Goal: Transaction & Acquisition: Purchase product/service

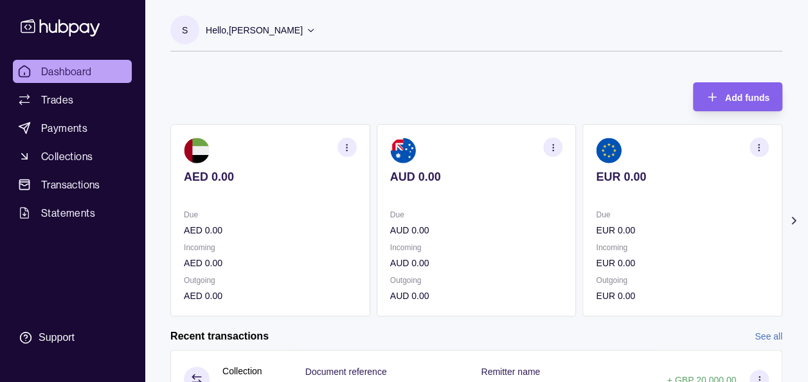
click at [790, 220] on icon at bounding box center [793, 220] width 13 height 13
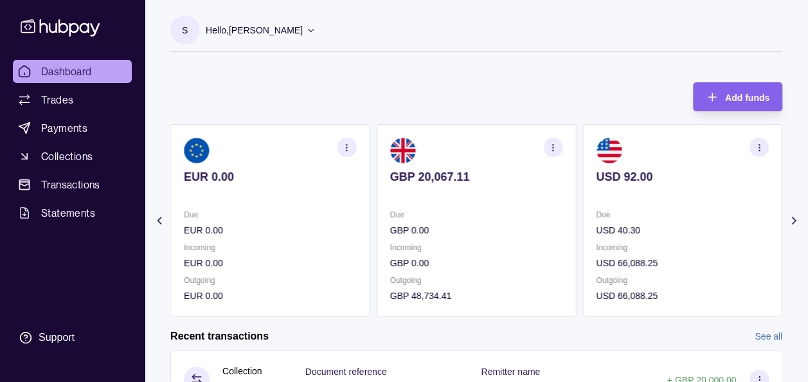
click at [580, 75] on div "Add funds AED 0.00 Due AED 0.00 Incoming AED 0.00 Outgoing AED 0.00 AUD 0.00 Du…" at bounding box center [476, 192] width 612 height 247
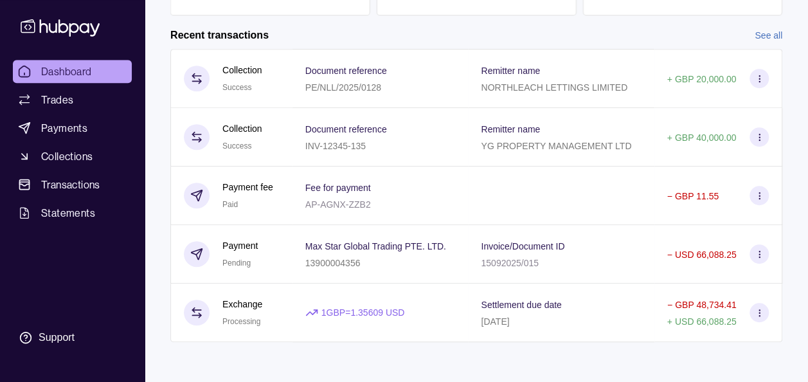
scroll to position [275, 0]
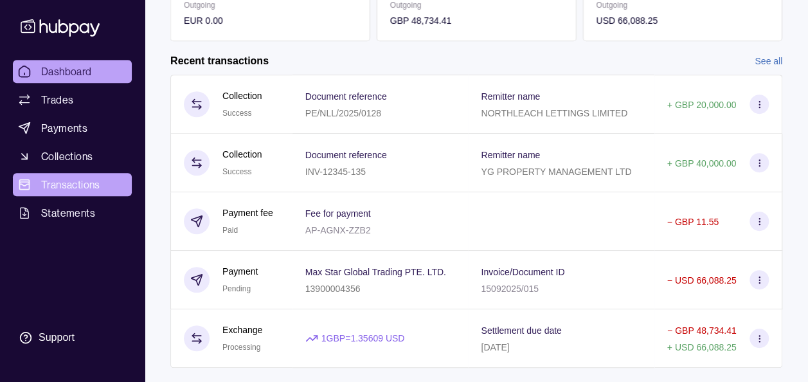
click at [41, 186] on span "Transactions" at bounding box center [70, 184] width 59 height 15
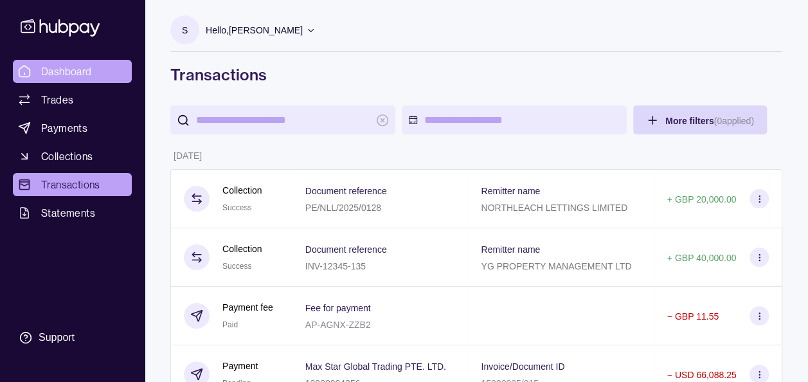
click at [64, 67] on span "Dashboard" at bounding box center [66, 71] width 51 height 15
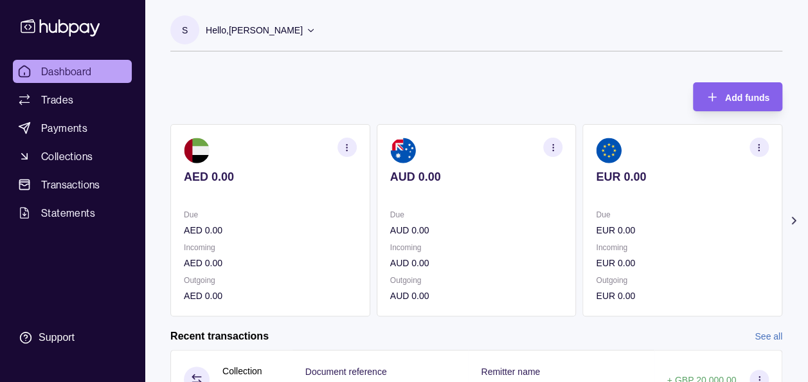
click at [795, 217] on icon at bounding box center [793, 220] width 13 height 13
click at [526, 46] on section "S Hello, [PERSON_NAME] Prime Edge Trading FZE Account Terms and conditions Priv…" at bounding box center [476, 33] width 612 height 36
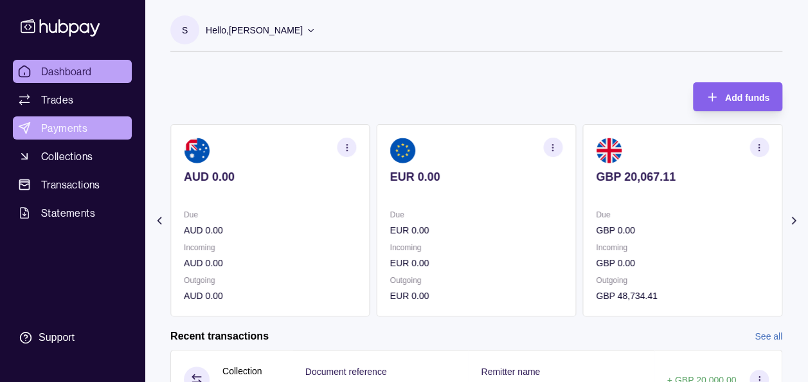
click at [83, 125] on span "Payments" at bounding box center [64, 127] width 46 height 15
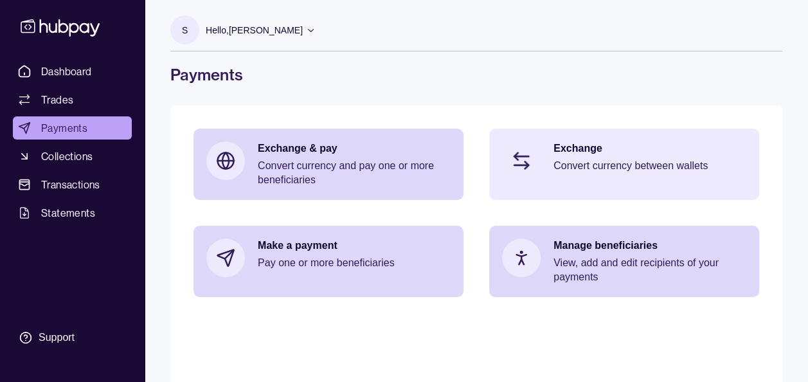
click at [583, 151] on p "Exchange" at bounding box center [649, 148] width 193 height 14
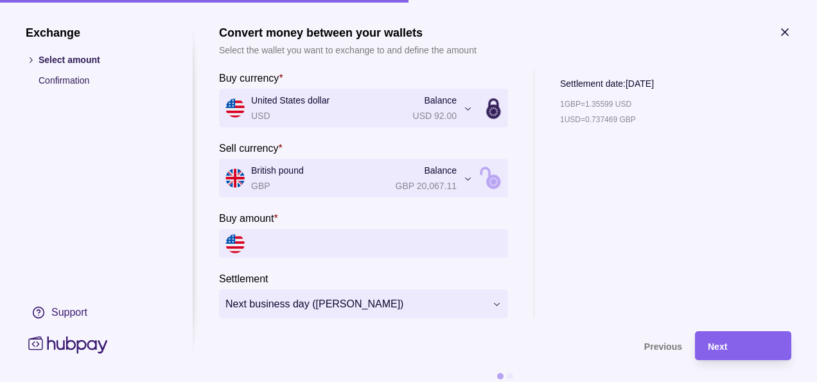
click at [314, 242] on input "Buy amount *" at bounding box center [376, 243] width 251 height 29
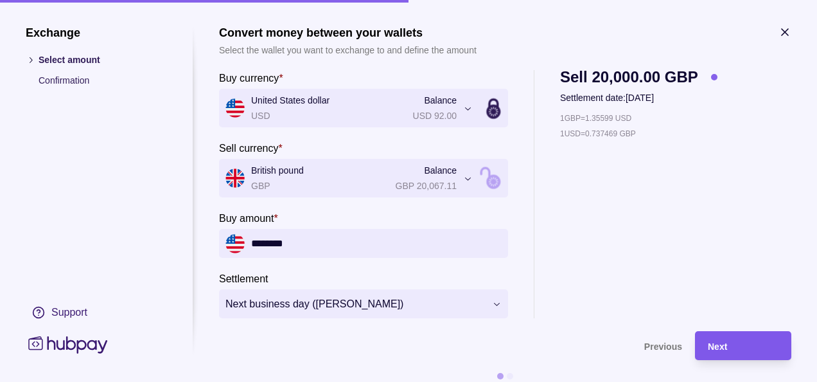
type input "********"
click at [727, 339] on div "Next" at bounding box center [743, 345] width 71 height 15
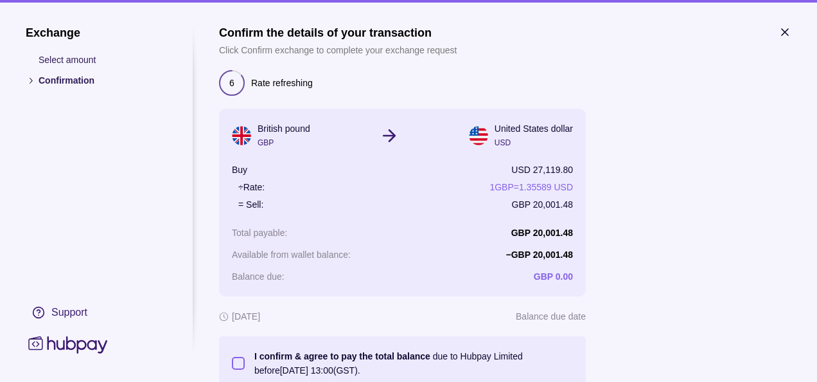
click at [711, 274] on div at bounding box center [695, 230] width 193 height 319
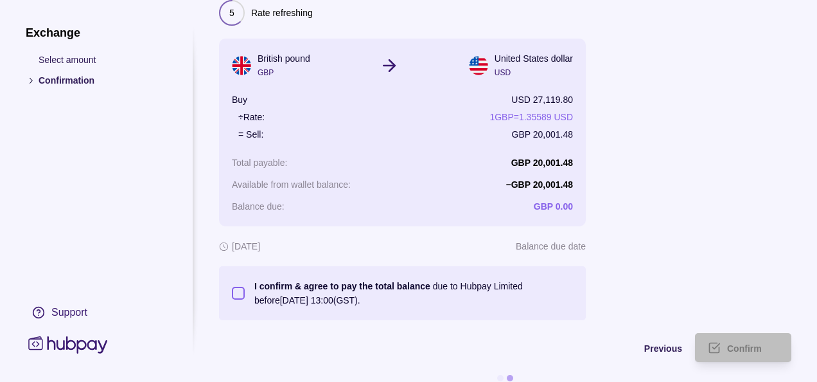
scroll to position [92, 0]
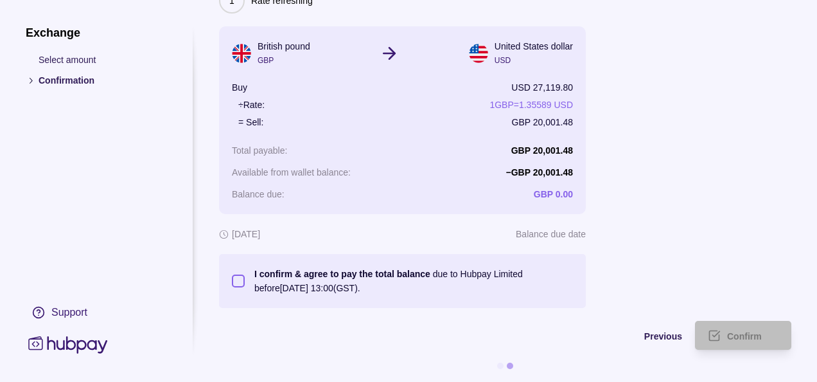
click at [235, 274] on button "I confirm & agree to pay the total balance due to Hubpay Limited before [DATE] …" at bounding box center [238, 280] width 13 height 13
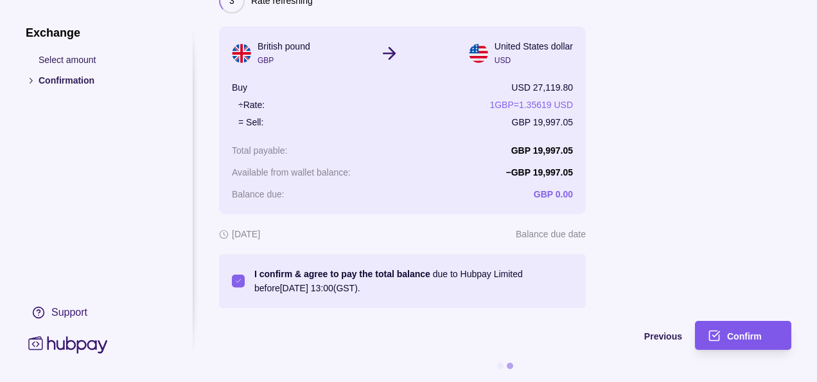
click at [738, 331] on span "Confirm" at bounding box center [744, 336] width 35 height 10
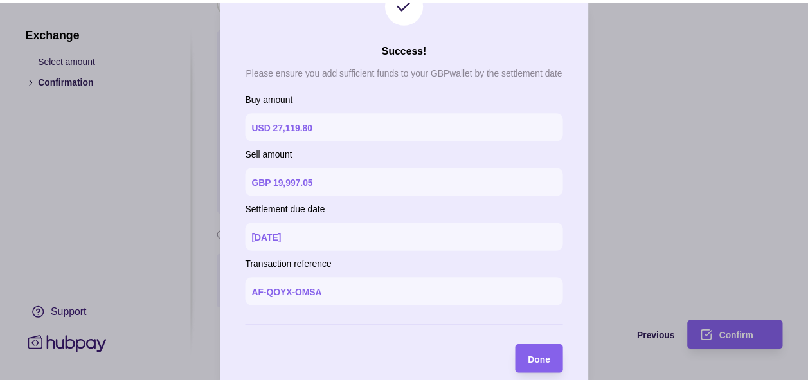
scroll to position [59, 0]
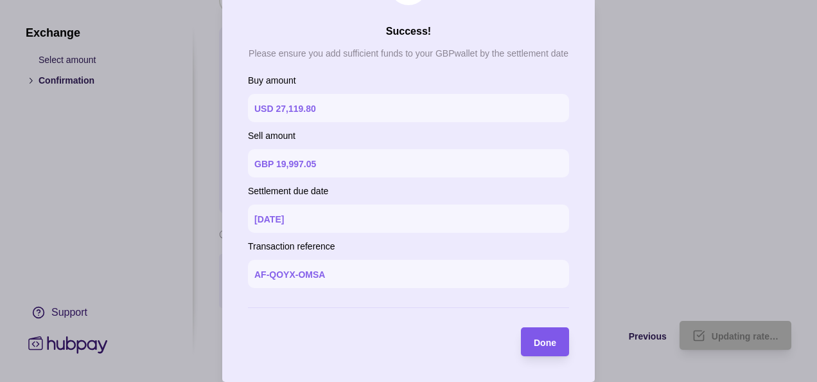
click at [535, 334] on div "Done" at bounding box center [545, 341] width 22 height 15
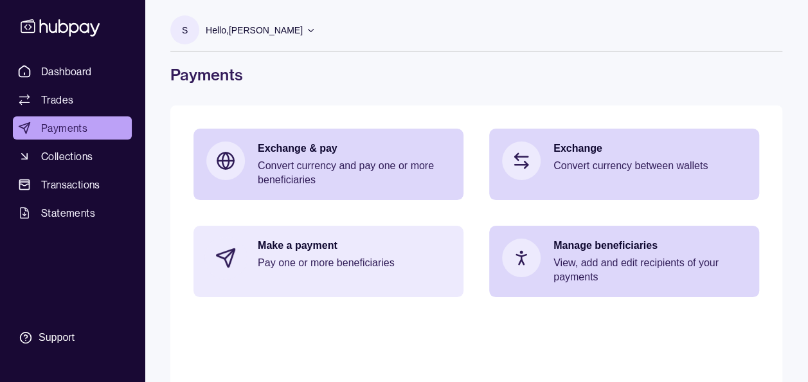
click at [400, 256] on p "Pay one or more beneficiaries" at bounding box center [354, 263] width 193 height 14
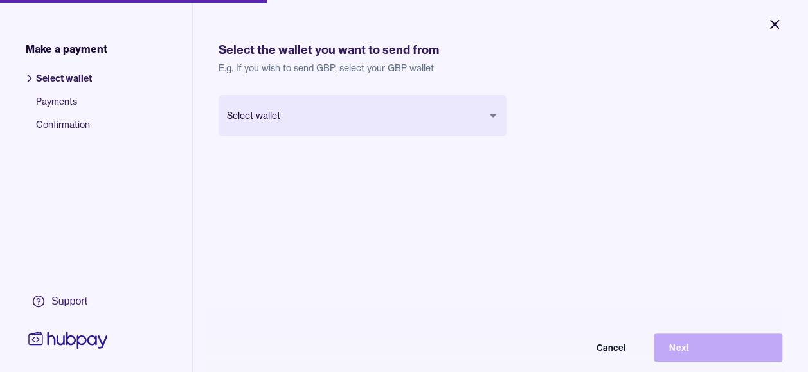
click at [770, 23] on icon "Close" at bounding box center [774, 24] width 15 height 15
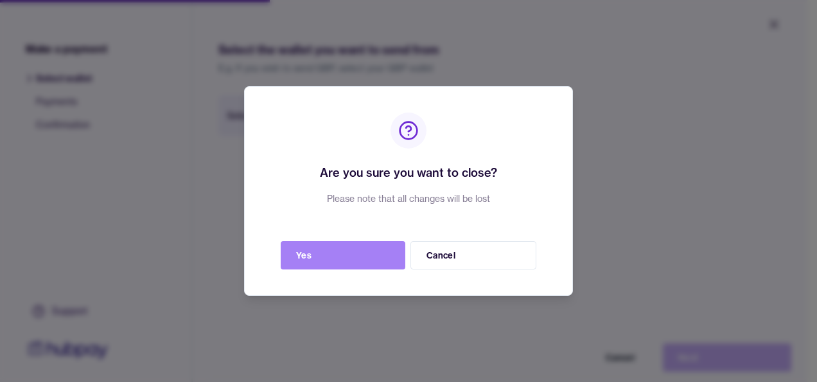
click at [342, 266] on button "Yes" at bounding box center [343, 255] width 125 height 28
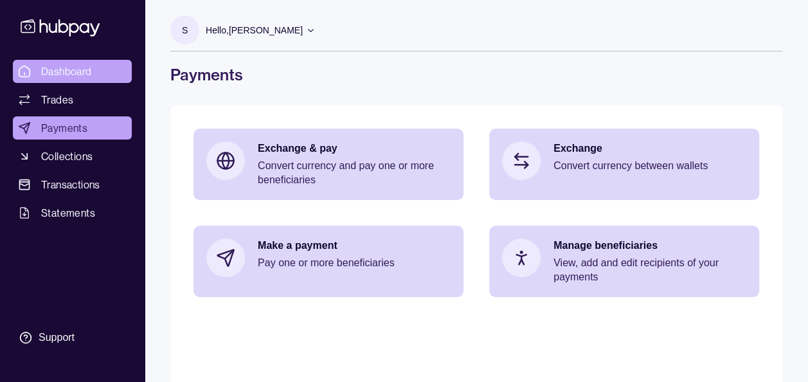
click at [59, 71] on span "Dashboard" at bounding box center [66, 71] width 51 height 15
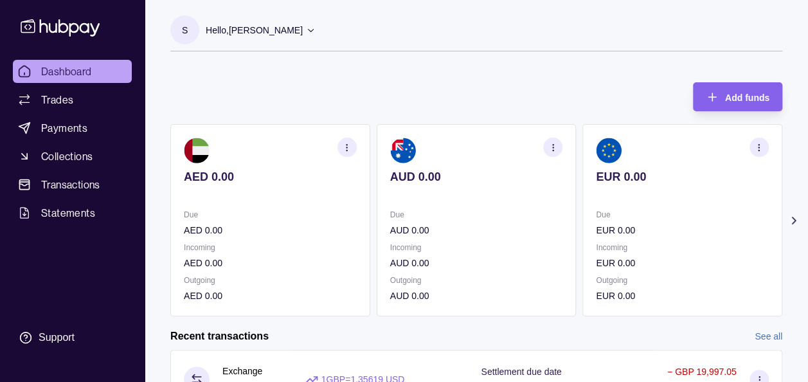
click at [508, 89] on div "Add funds AED 0.00 Due AED 0.00 Incoming AED 0.00 Outgoing AED 0.00 AUD 0.00 Du…" at bounding box center [476, 192] width 612 height 247
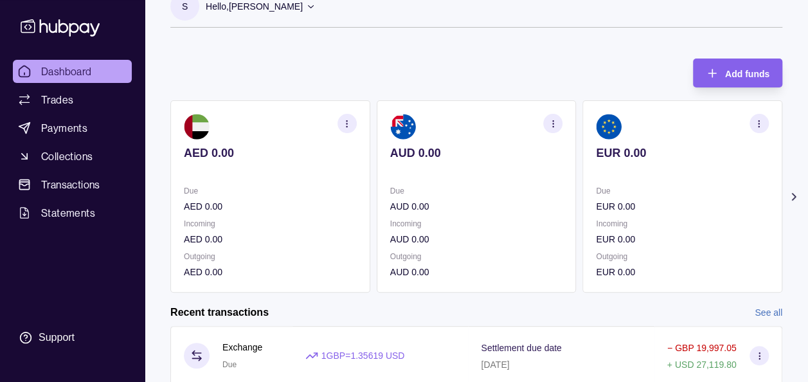
scroll to position [26, 0]
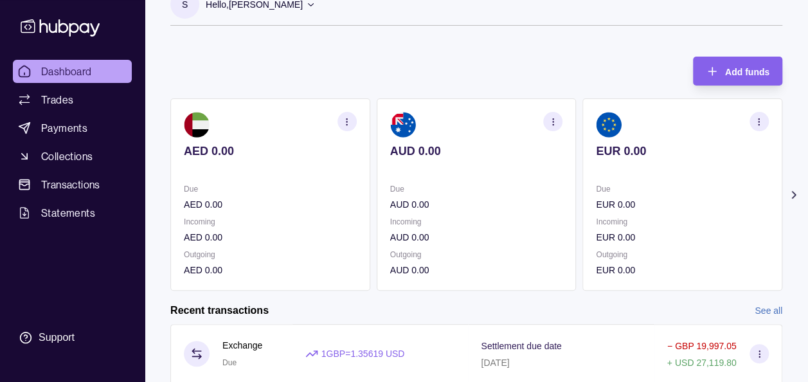
click at [791, 196] on icon at bounding box center [793, 194] width 13 height 13
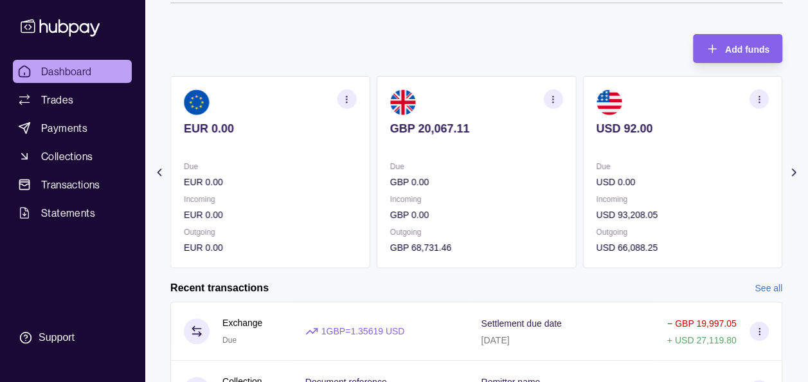
scroll to position [51, 0]
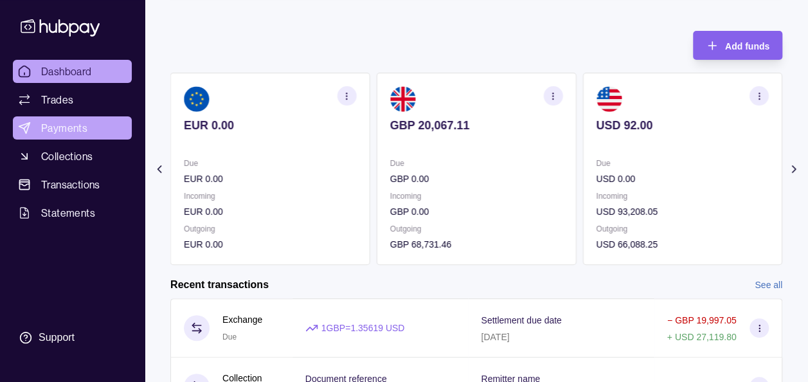
click at [42, 125] on span "Payments" at bounding box center [64, 127] width 46 height 15
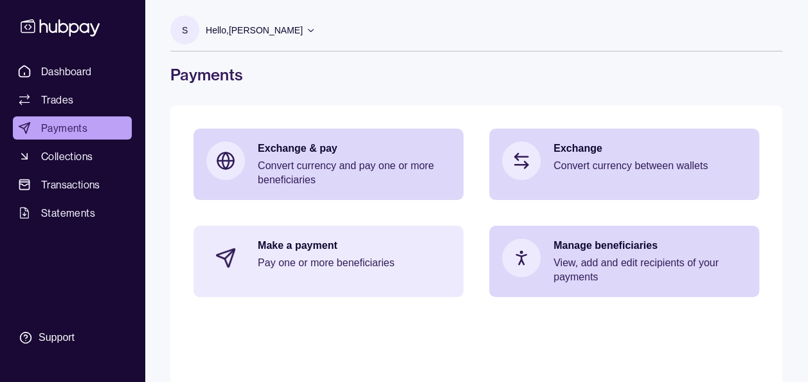
click at [371, 272] on div "Make a payment Pay one or more beneficiaries" at bounding box center [354, 257] width 193 height 39
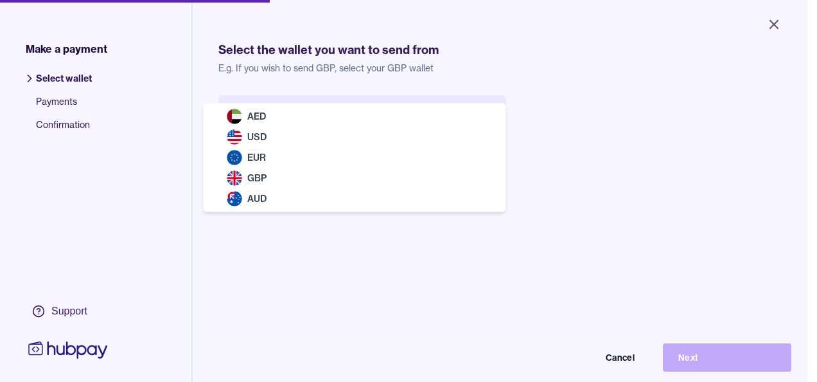
click at [326, 126] on body "Close Make a payment Select wallet Payments Confirmation Support Select the wal…" at bounding box center [404, 191] width 808 height 382
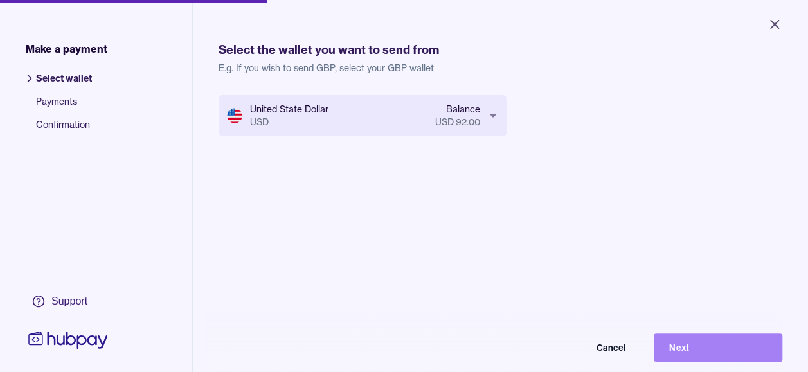
click at [693, 348] on button "Next" at bounding box center [717, 347] width 129 height 28
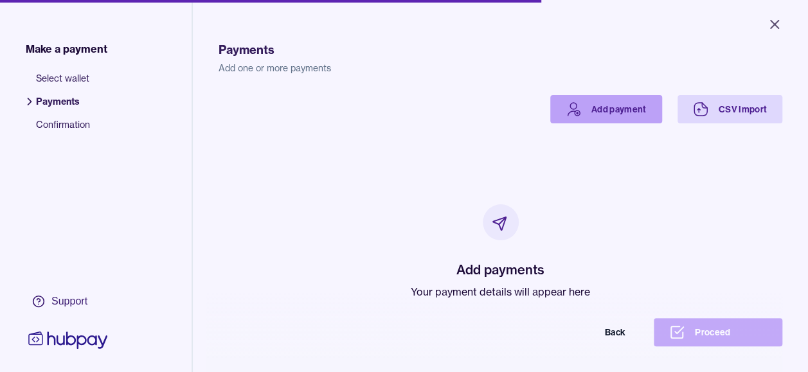
click at [595, 104] on link "Add payment" at bounding box center [606, 109] width 112 height 28
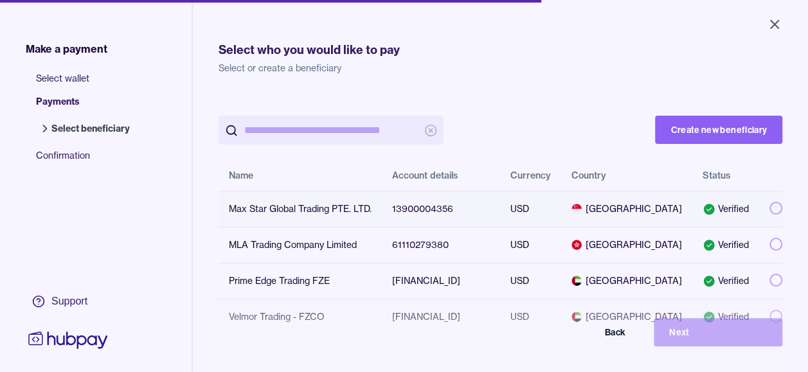
click at [769, 208] on button "button" at bounding box center [775, 208] width 13 height 13
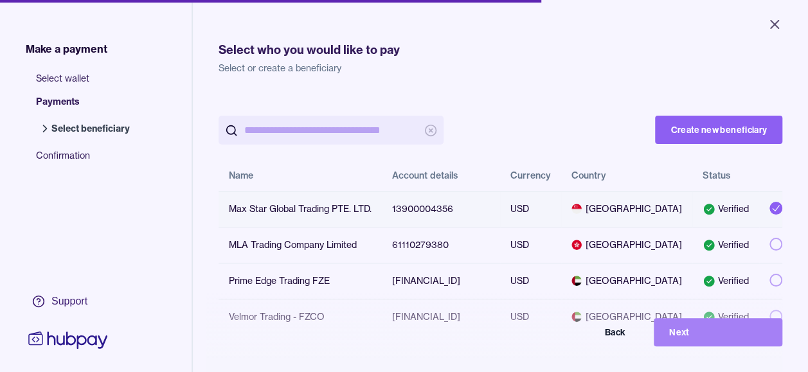
click at [707, 342] on button "Next" at bounding box center [717, 332] width 129 height 28
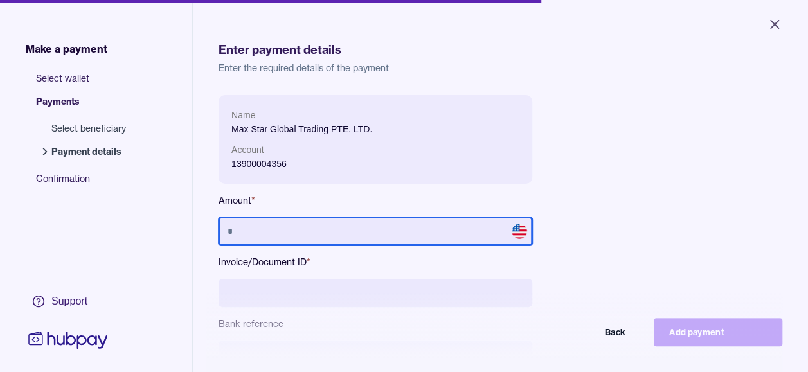
click at [386, 227] on input "text" at bounding box center [375, 231] width 314 height 28
type input "******"
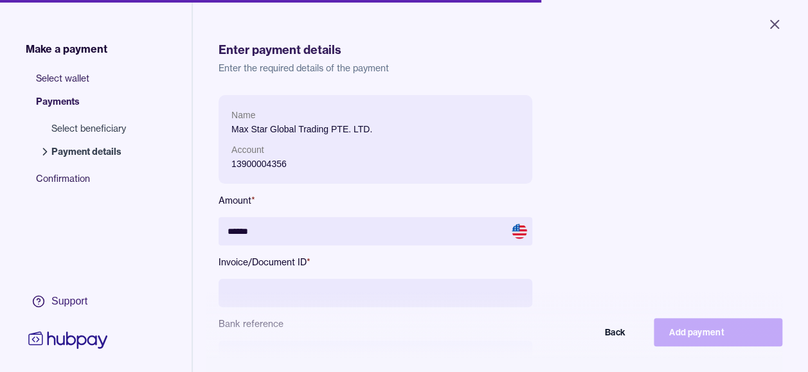
click at [466, 289] on input at bounding box center [375, 293] width 314 height 28
type input "**********"
click at [696, 138] on div "**********" at bounding box center [500, 273] width 564 height 356
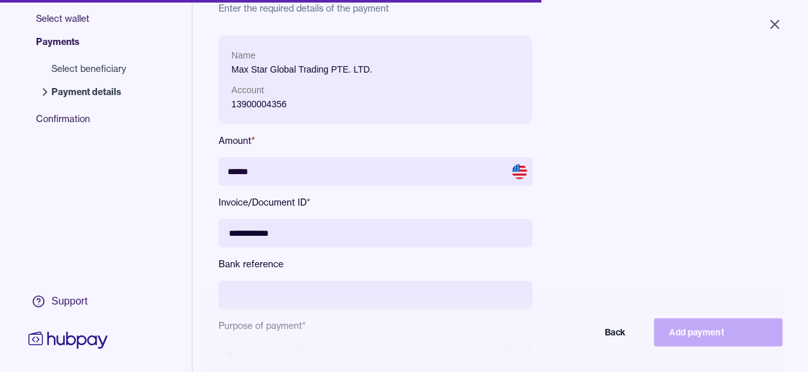
scroll to position [77, 0]
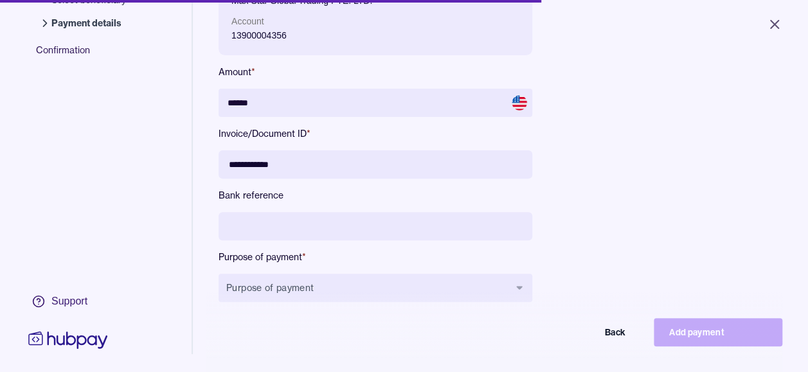
click at [696, 138] on div "**********" at bounding box center [500, 145] width 564 height 356
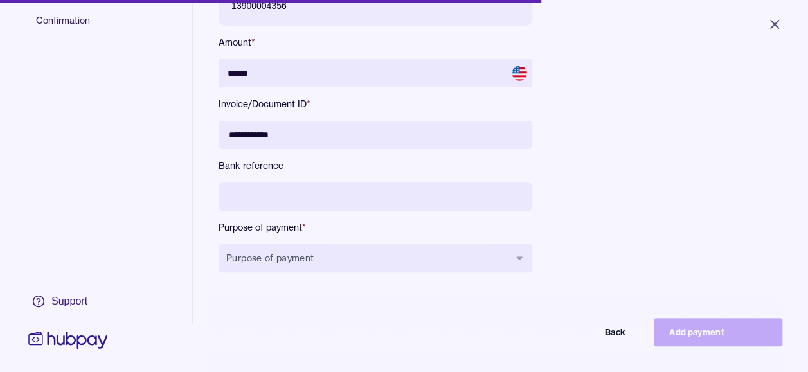
scroll to position [172, 0]
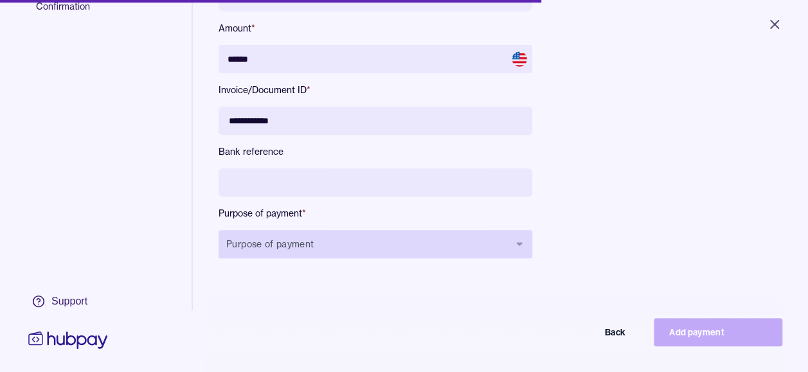
click at [452, 238] on button "Purpose of payment" at bounding box center [375, 244] width 314 height 28
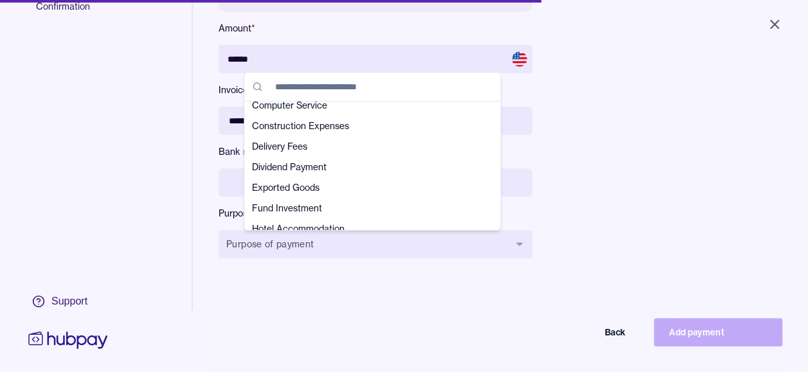
scroll to position [77, 0]
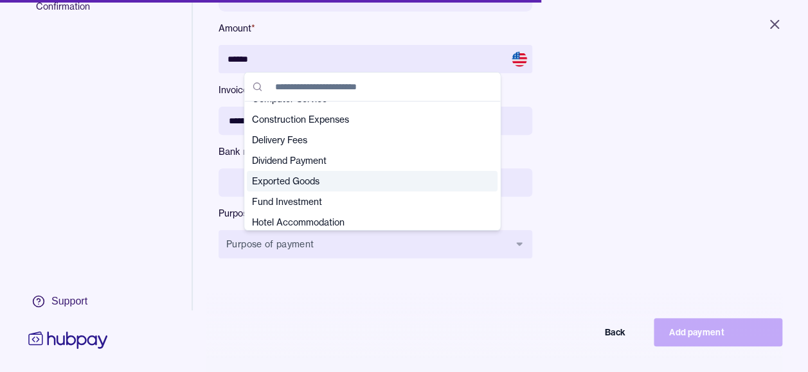
click at [410, 177] on span "Exported Goods" at bounding box center [364, 181] width 225 height 13
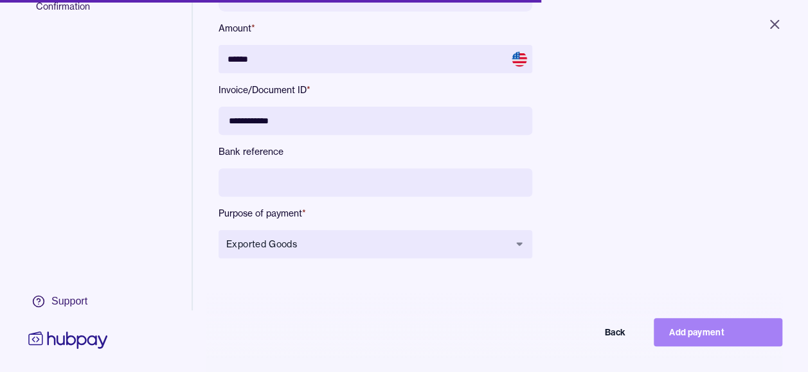
click at [708, 346] on button "Add payment" at bounding box center [717, 332] width 129 height 28
type input "*****"
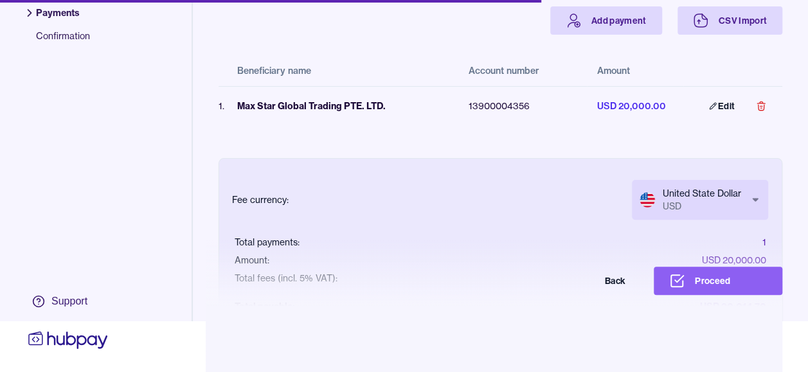
scroll to position [35, 0]
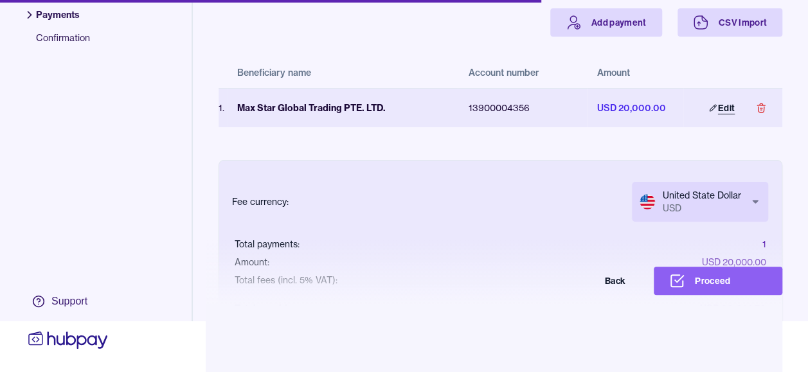
click at [721, 94] on link "Edit" at bounding box center [721, 108] width 57 height 28
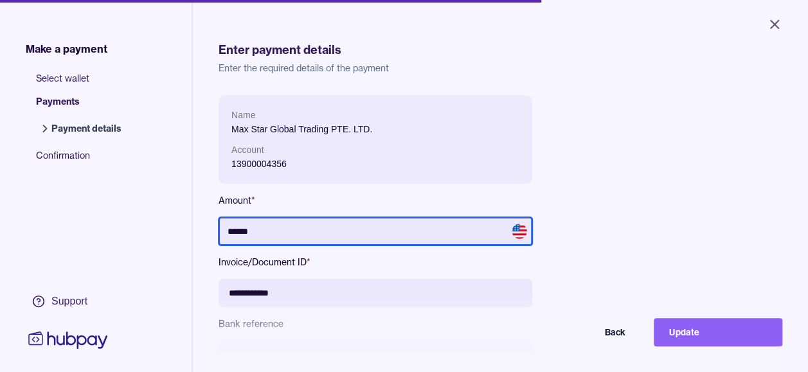
click at [341, 235] on input "******" at bounding box center [375, 231] width 314 height 28
type input "*"
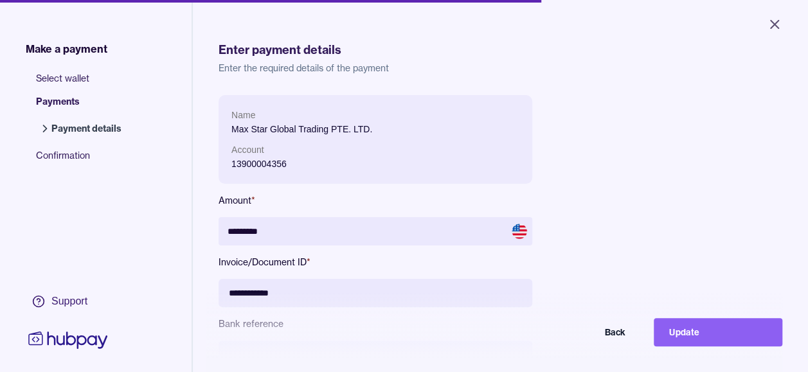
click at [649, 212] on div "**********" at bounding box center [500, 273] width 564 height 356
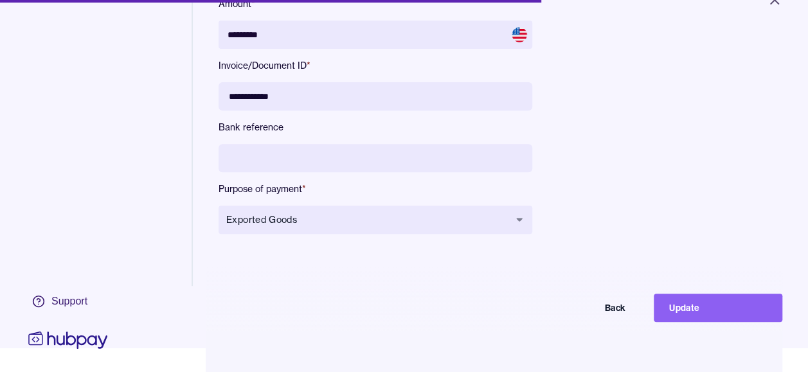
scroll to position [26, 0]
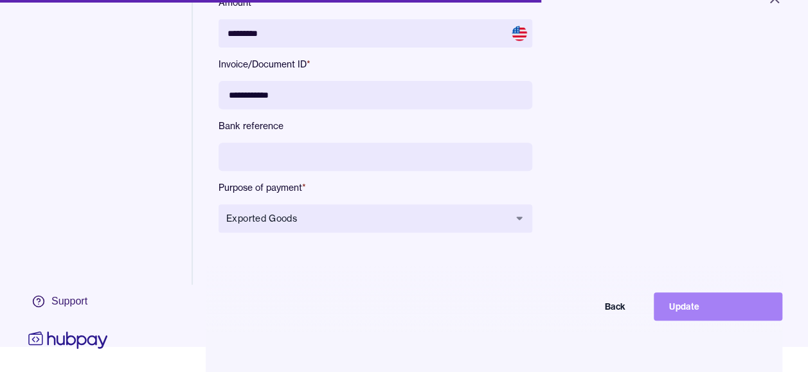
click at [693, 304] on button "Update" at bounding box center [717, 306] width 129 height 28
type input "********"
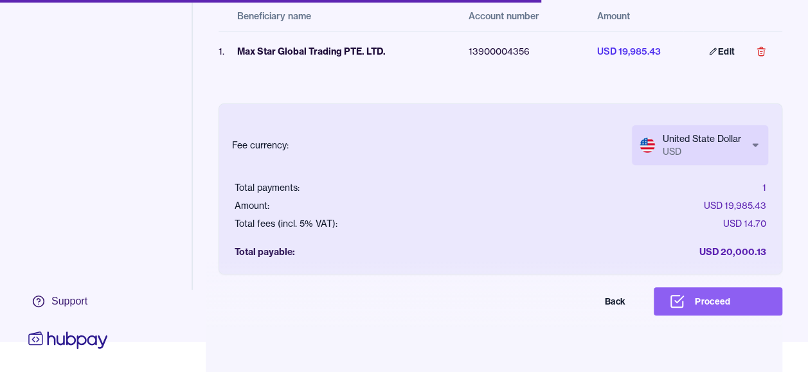
scroll to position [10, 0]
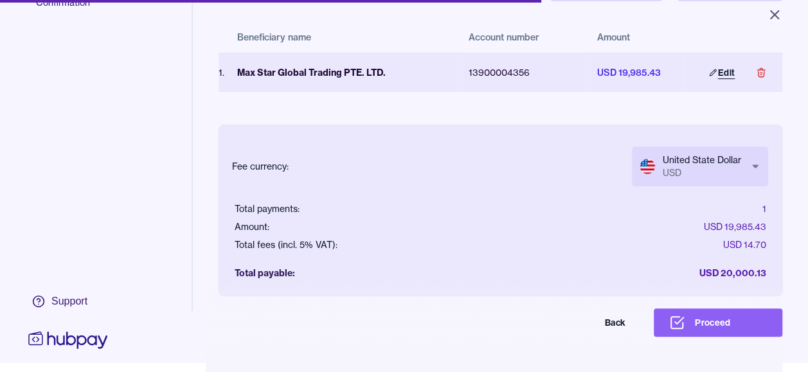
click at [713, 69] on link "Edit" at bounding box center [721, 72] width 57 height 28
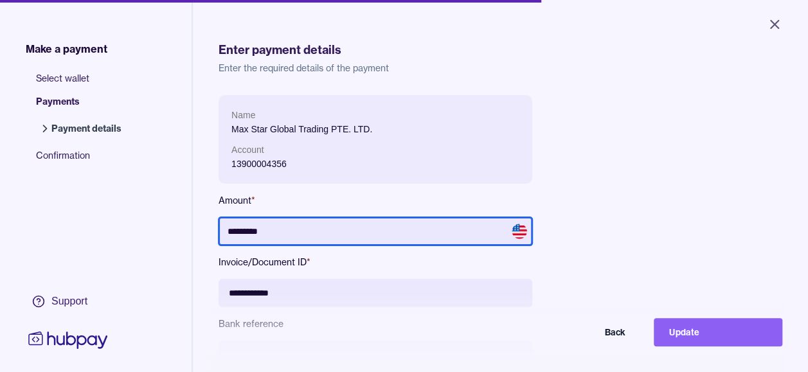
click at [429, 244] on input "*********" at bounding box center [375, 231] width 314 height 28
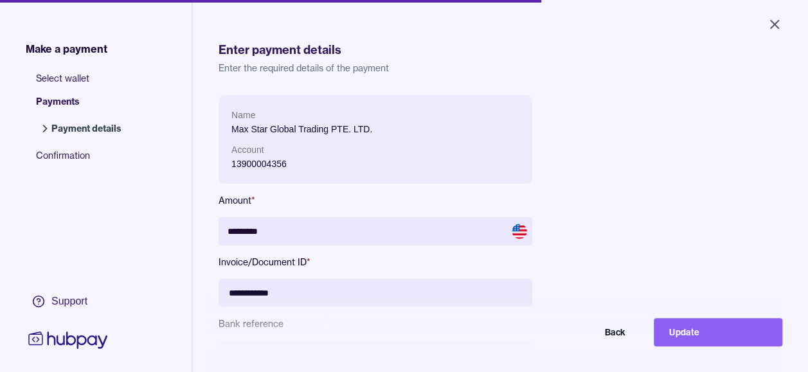
click at [622, 264] on div "**********" at bounding box center [500, 273] width 564 height 356
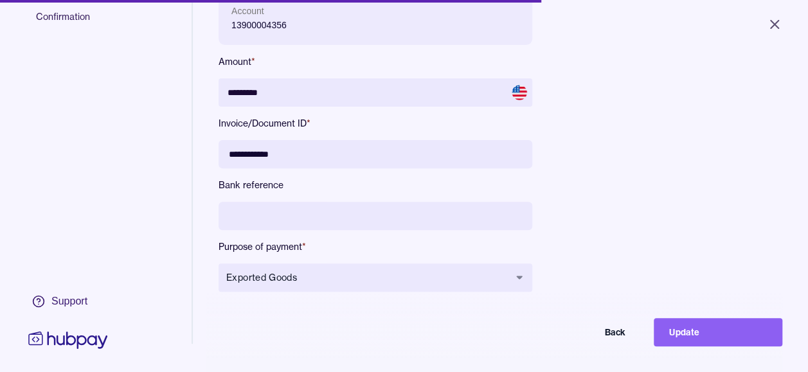
scroll to position [172, 0]
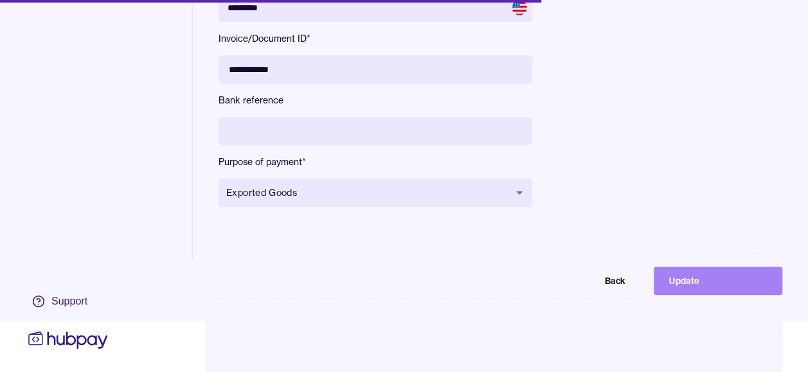
click at [736, 272] on button "Update" at bounding box center [717, 281] width 129 height 28
type input "*******"
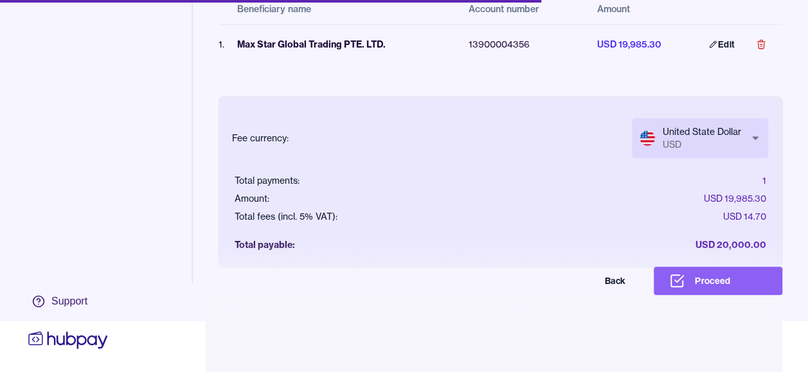
scroll to position [100, 0]
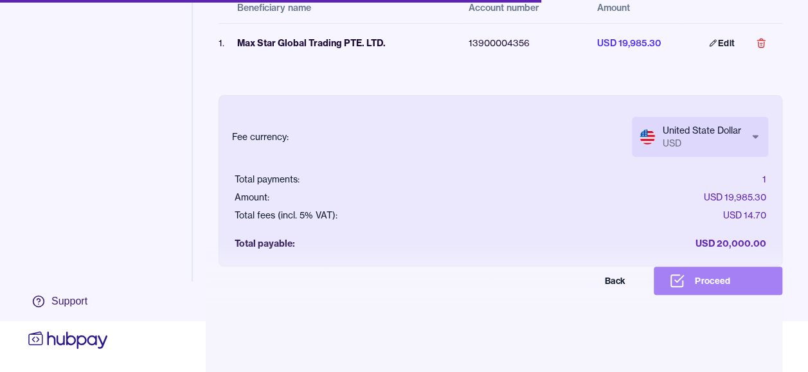
click at [733, 278] on button "Proceed" at bounding box center [717, 281] width 129 height 28
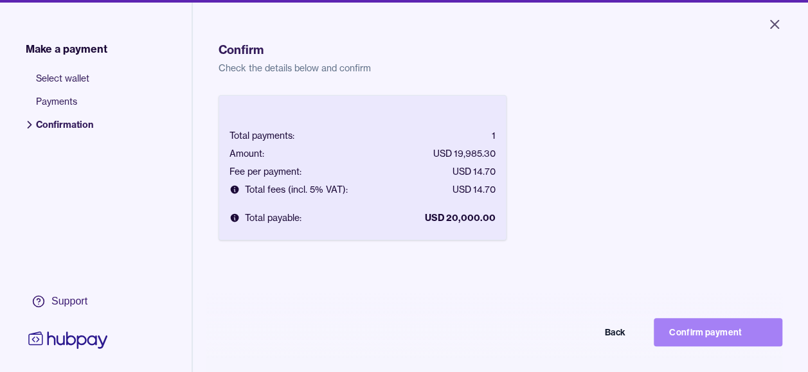
click at [725, 340] on button "Confirm payment" at bounding box center [717, 332] width 129 height 28
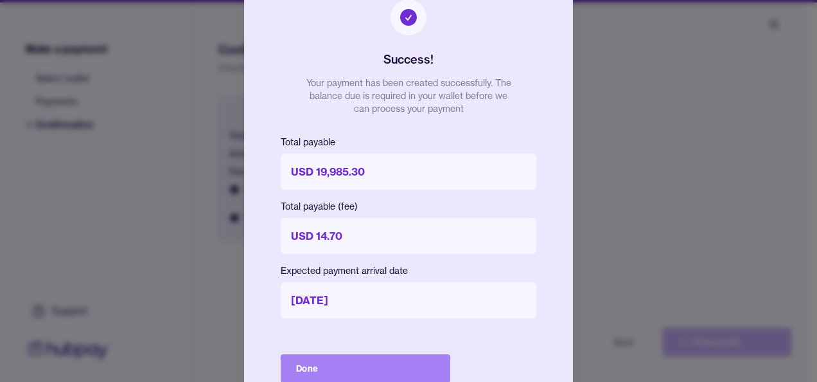
click at [368, 377] on button "Done" at bounding box center [366, 368] width 170 height 28
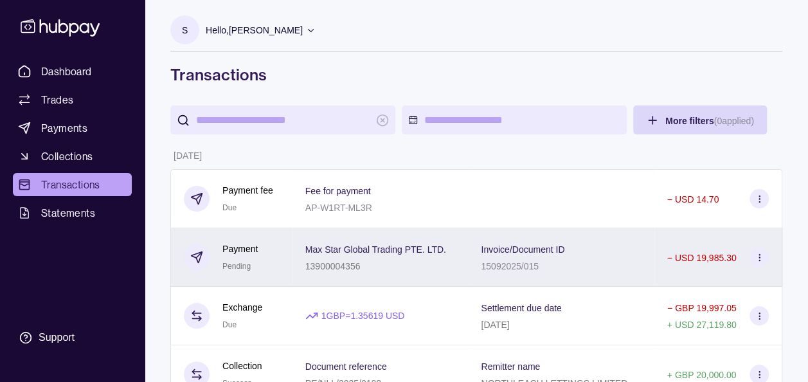
click at [761, 255] on icon at bounding box center [759, 258] width 10 height 10
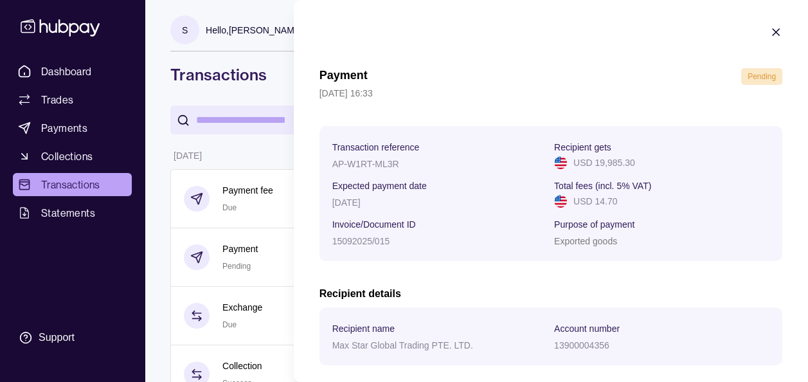
scroll to position [64, 0]
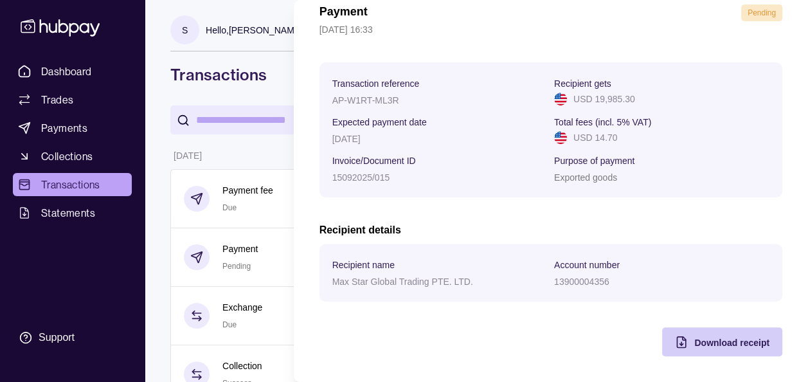
click at [731, 351] on div "Download receipt" at bounding box center [712, 341] width 114 height 29
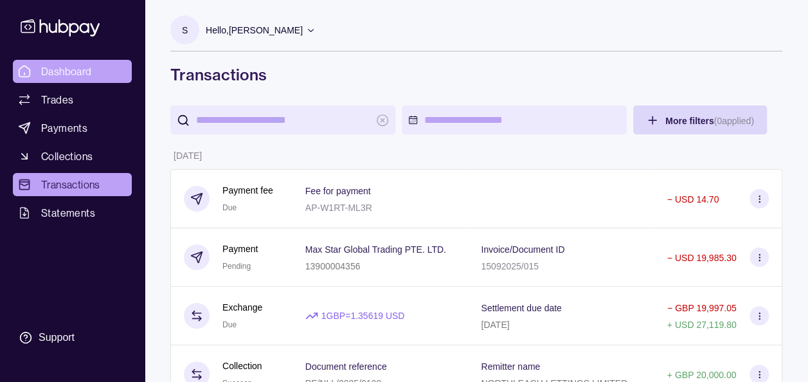
click at [59, 71] on span "Dashboard" at bounding box center [66, 71] width 51 height 15
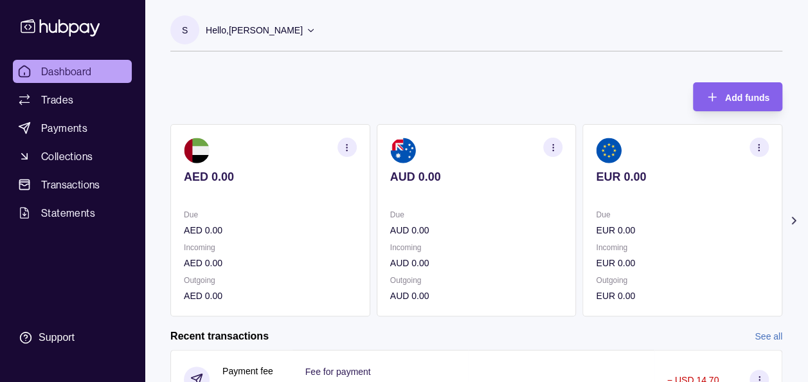
click at [795, 217] on icon at bounding box center [793, 220] width 13 height 13
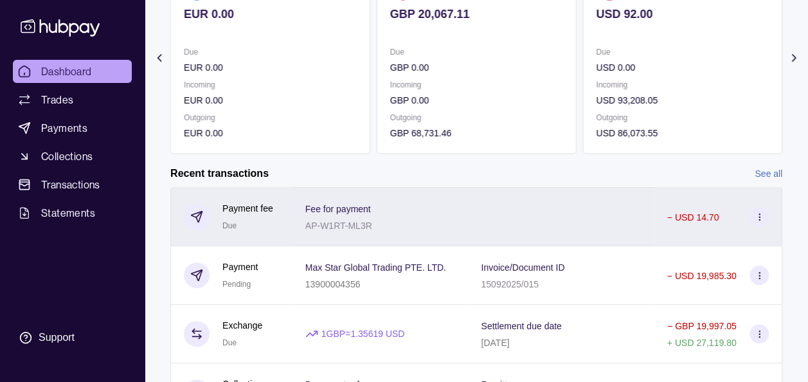
scroll to position [180, 0]
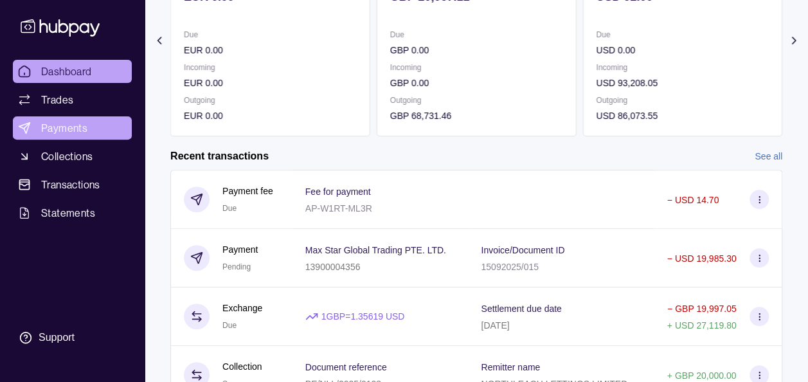
click at [60, 134] on span "Payments" at bounding box center [64, 127] width 46 height 15
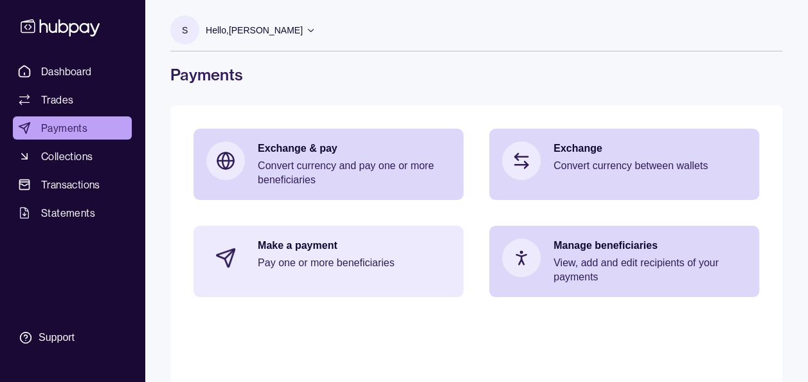
click at [361, 272] on div "Make a payment Pay one or more beneficiaries" at bounding box center [354, 257] width 193 height 39
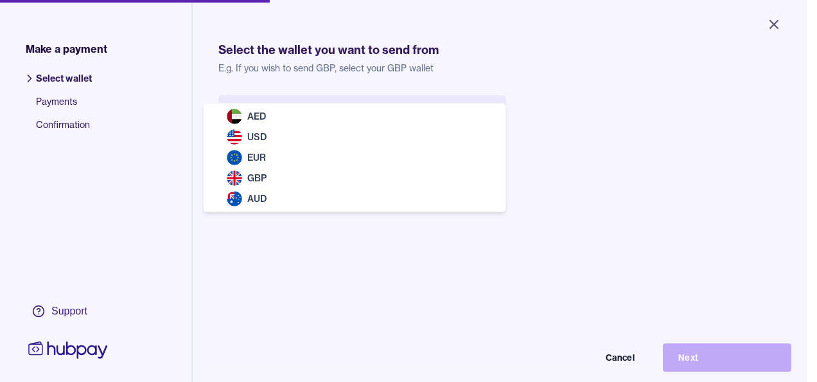
click at [324, 123] on body "Close Make a payment Select wallet Payments Confirmation Support Select the wal…" at bounding box center [404, 191] width 808 height 382
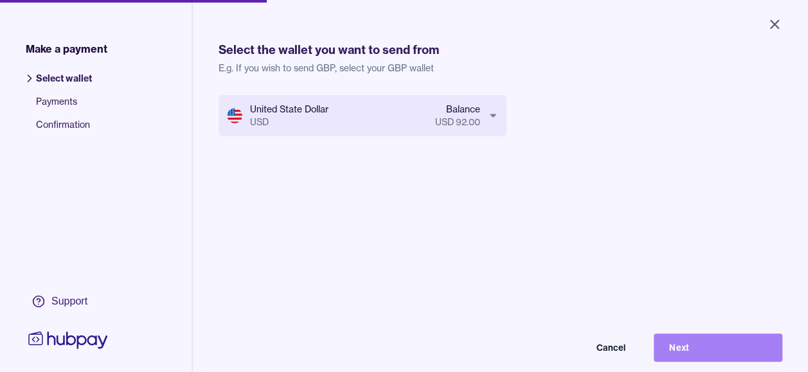
click at [709, 361] on button "Next" at bounding box center [717, 347] width 129 height 28
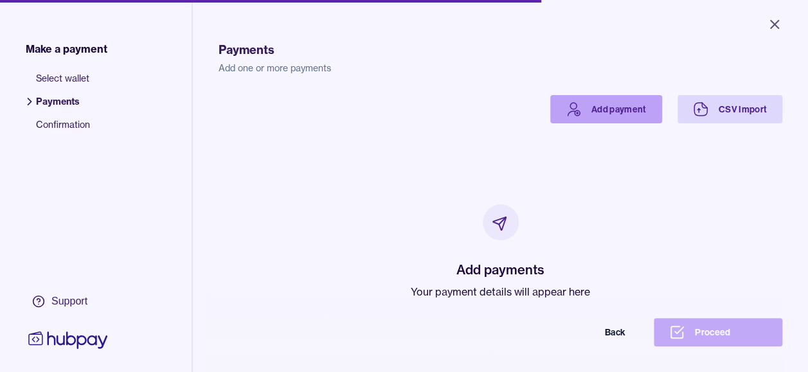
click at [603, 100] on link "Add payment" at bounding box center [606, 109] width 112 height 28
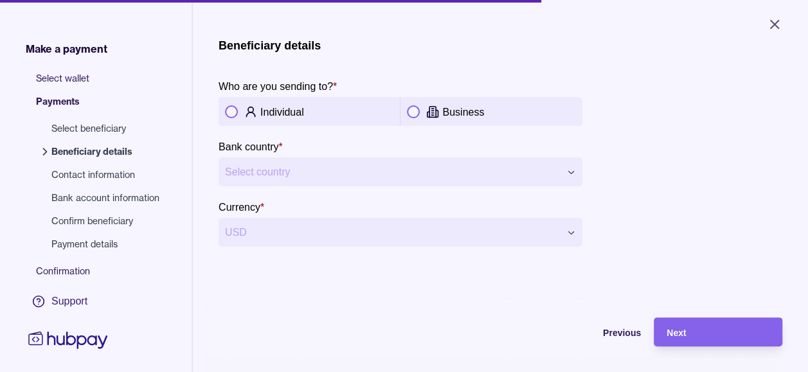
click at [420, 112] on button "button" at bounding box center [413, 111] width 13 height 13
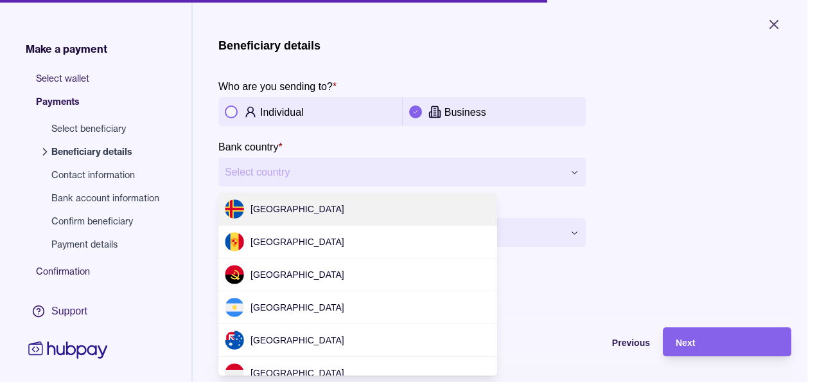
click at [421, 173] on html "**********" at bounding box center [408, 191] width 817 height 382
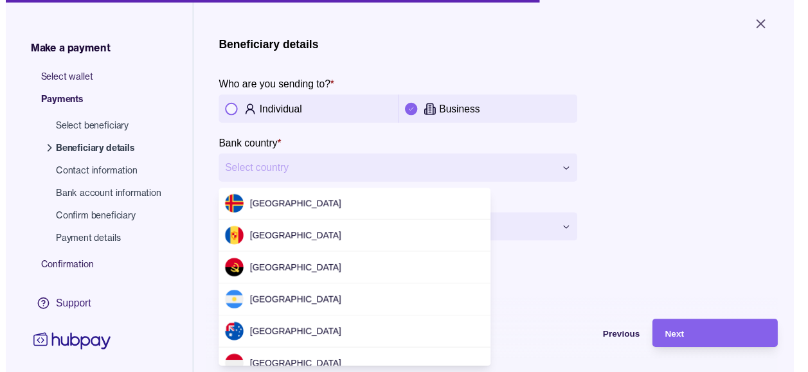
scroll to position [3929, 0]
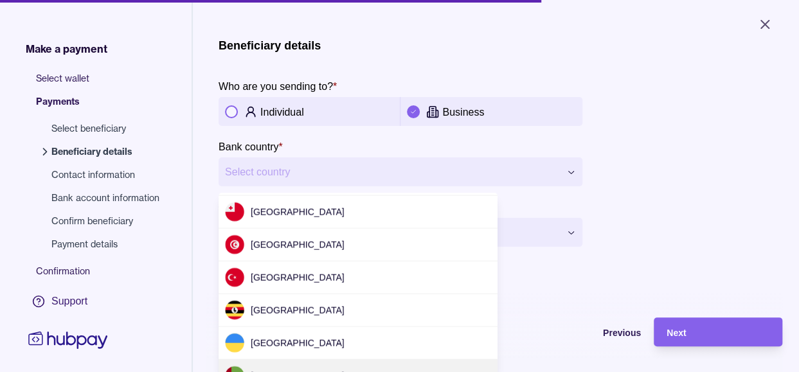
click at [707, 107] on html "**********" at bounding box center [404, 186] width 808 height 372
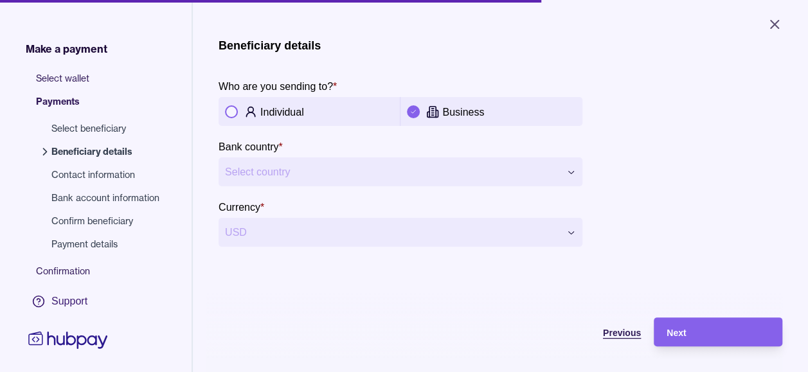
click at [627, 338] on span "Previous" at bounding box center [622, 333] width 38 height 10
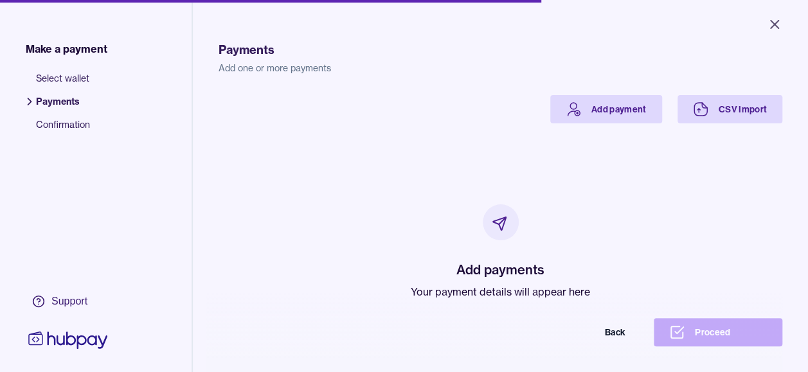
click at [580, 93] on div "Payments Add one or more payments Add payment CSV Import Add payments Your paym…" at bounding box center [500, 209] width 564 height 372
click at [583, 107] on link "Add payment" at bounding box center [606, 109] width 112 height 28
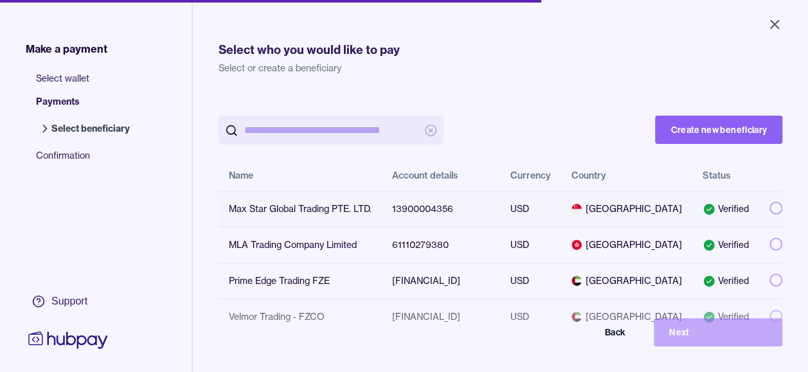
click at [769, 209] on button "button" at bounding box center [775, 208] width 13 height 13
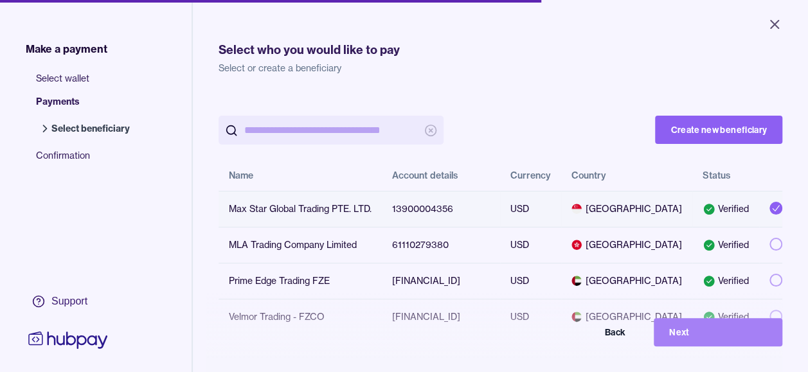
click at [729, 344] on button "Next" at bounding box center [717, 332] width 129 height 28
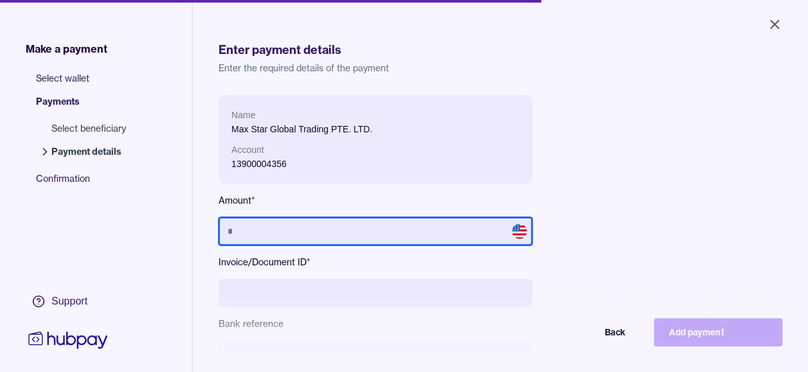
click at [313, 226] on input "text" at bounding box center [375, 231] width 314 height 28
type input "********"
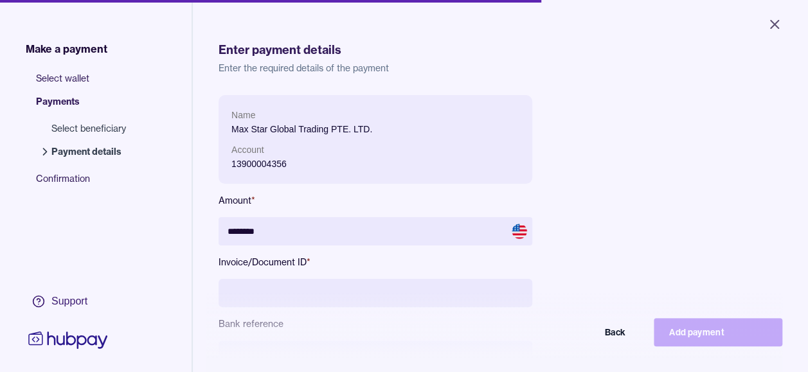
click at [315, 283] on input at bounding box center [375, 293] width 314 height 28
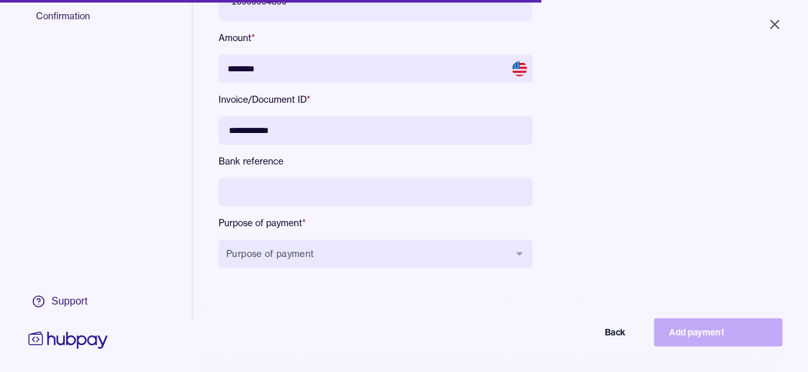
scroll to position [172, 0]
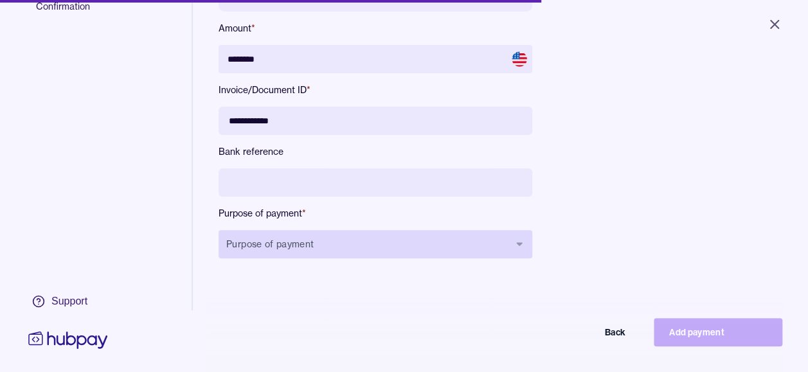
type input "**********"
click at [440, 252] on button "Purpose of payment" at bounding box center [375, 244] width 314 height 28
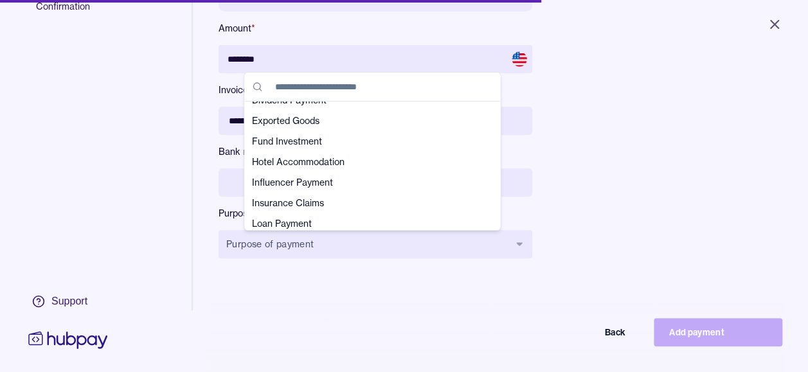
scroll to position [129, 0]
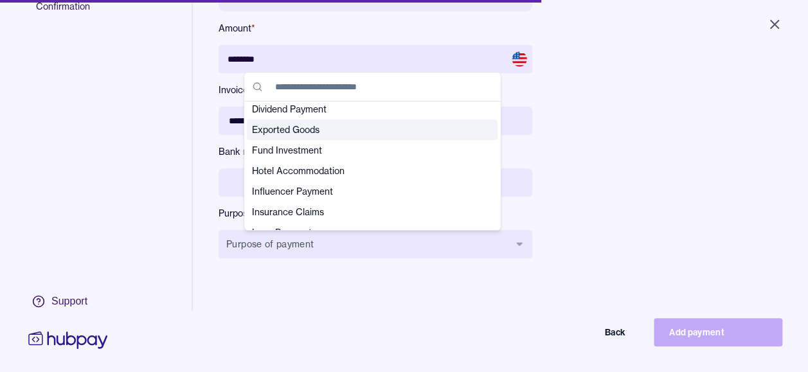
click at [359, 131] on span "Exported Goods" at bounding box center [364, 129] width 225 height 13
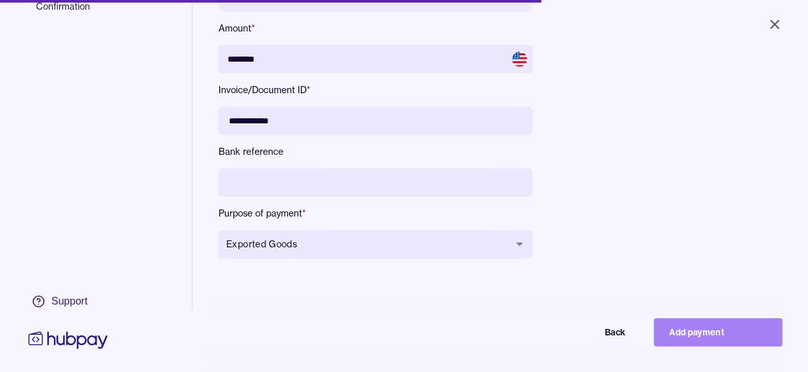
click at [729, 341] on button "Add payment" at bounding box center [717, 332] width 129 height 28
type input "******"
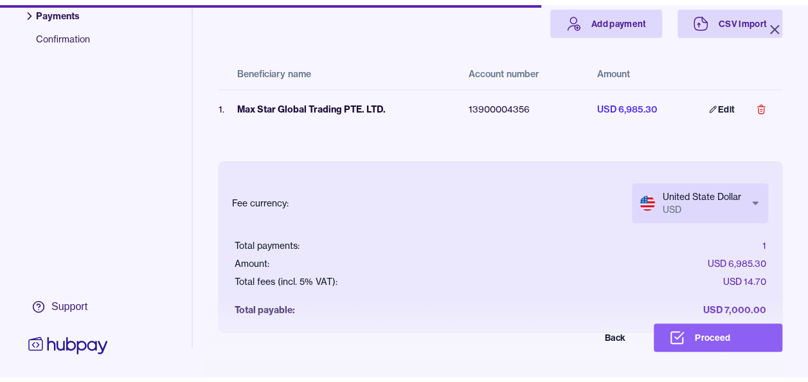
scroll to position [112, 0]
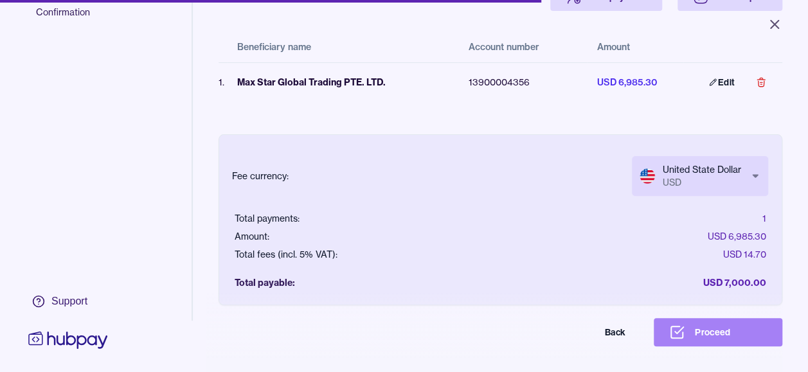
click at [709, 331] on button "Proceed" at bounding box center [717, 332] width 129 height 28
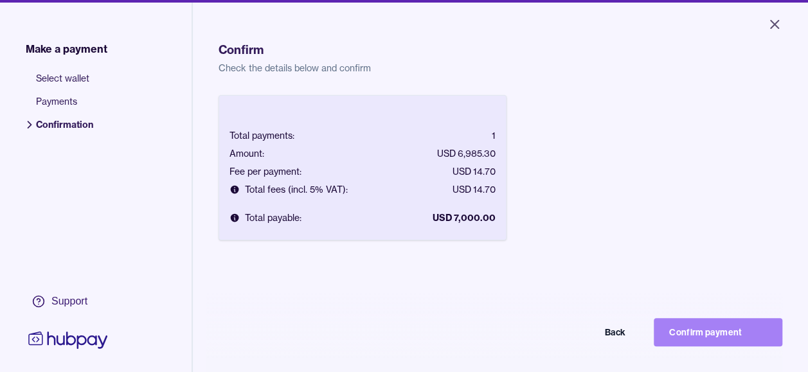
click at [731, 339] on button "Confirm payment" at bounding box center [717, 332] width 129 height 28
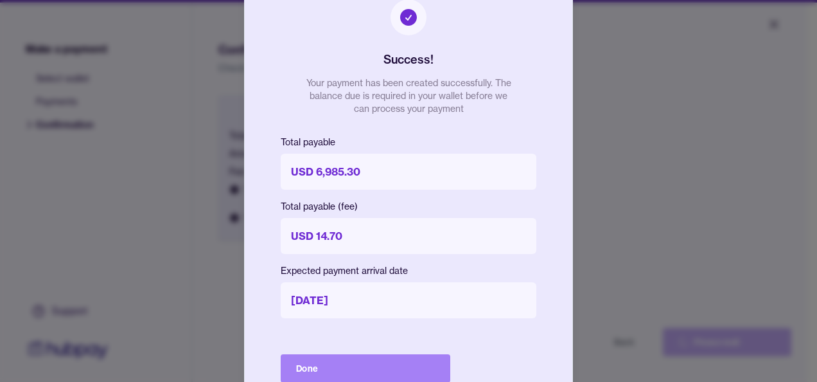
click at [383, 359] on button "Done" at bounding box center [366, 368] width 170 height 28
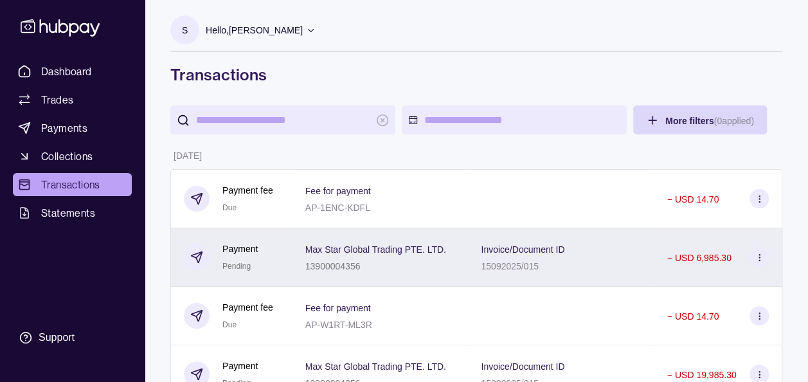
click at [762, 253] on icon at bounding box center [759, 258] width 10 height 10
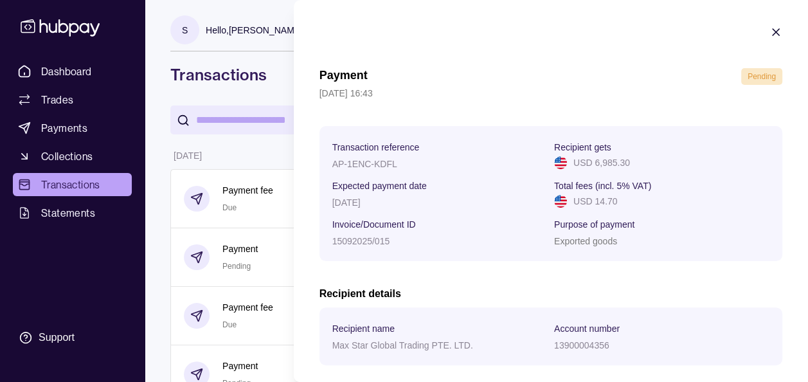
click at [641, 77] on div "Payment Pending" at bounding box center [550, 76] width 463 height 17
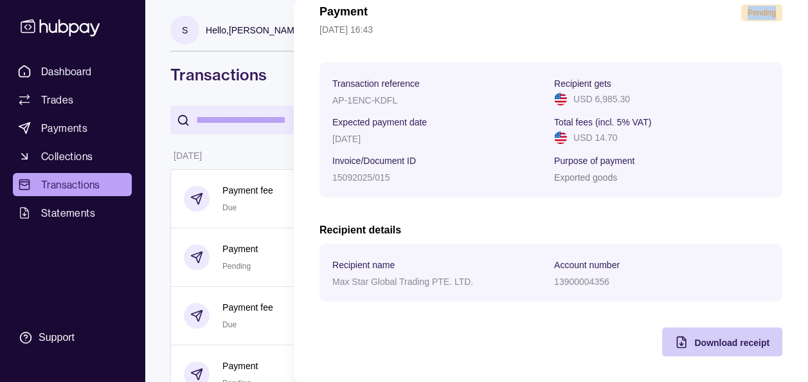
click at [720, 342] on span "Download receipt" at bounding box center [731, 342] width 75 height 10
